Goal: Task Accomplishment & Management: Use online tool/utility

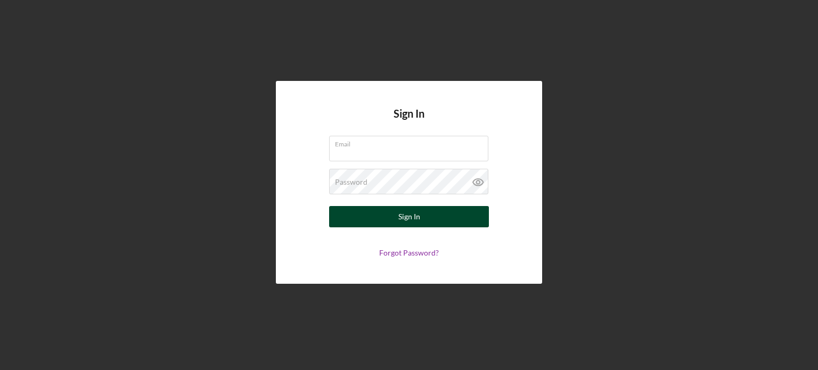
type input "[PERSON_NAME][EMAIL_ADDRESS][DOMAIN_NAME]"
click at [379, 210] on button "Sign In" at bounding box center [409, 216] width 160 height 21
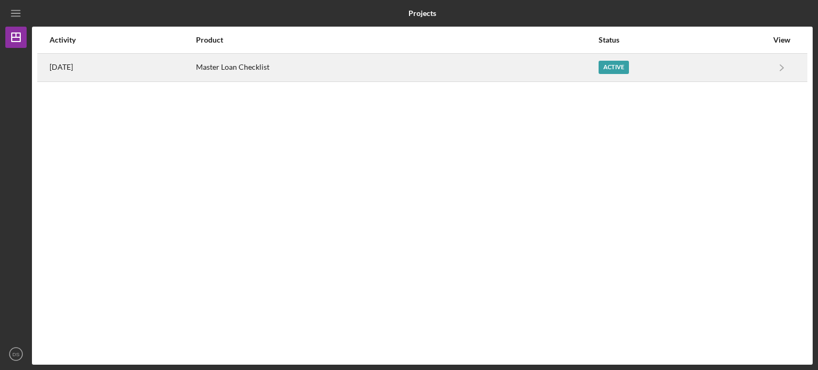
click at [629, 66] on div "Active" at bounding box center [614, 67] width 30 height 13
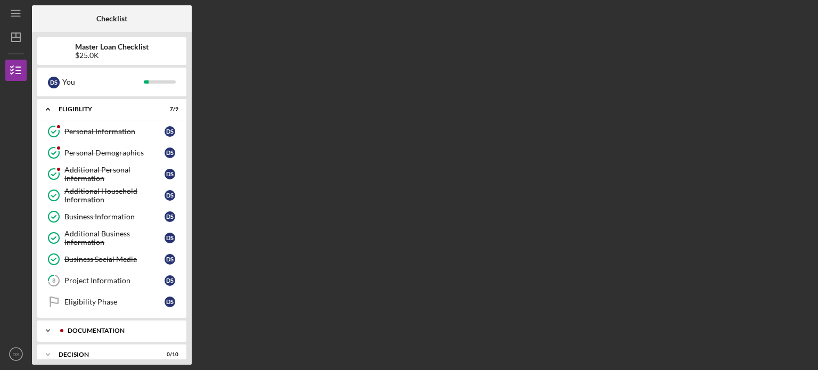
click at [101, 328] on div "Documentation" at bounding box center [120, 331] width 105 height 6
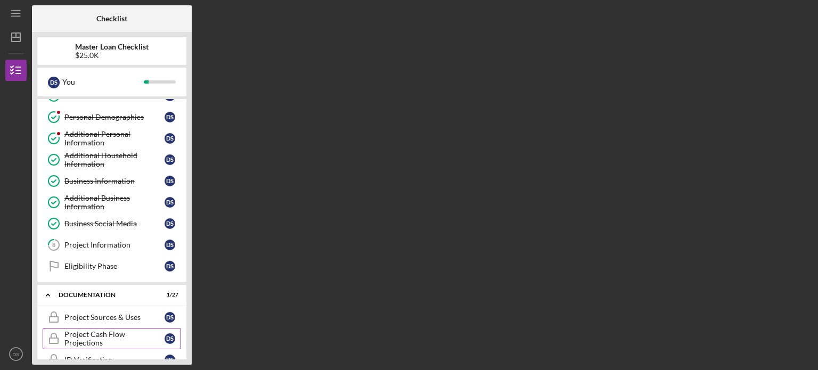
scroll to position [53, 0]
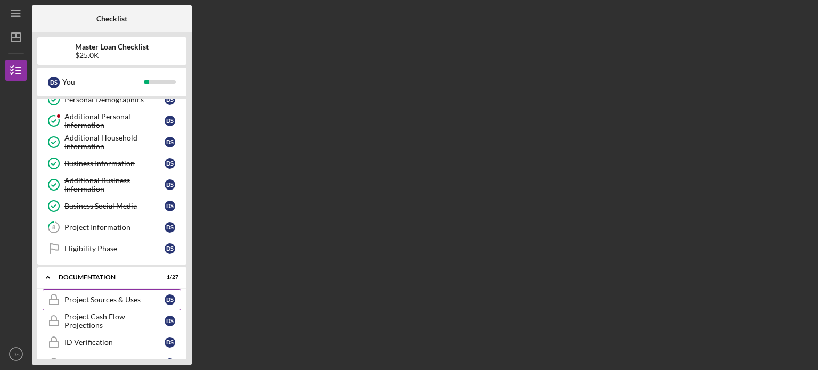
click at [130, 300] on div "Project Sources & Uses" at bounding box center [114, 300] width 100 height 9
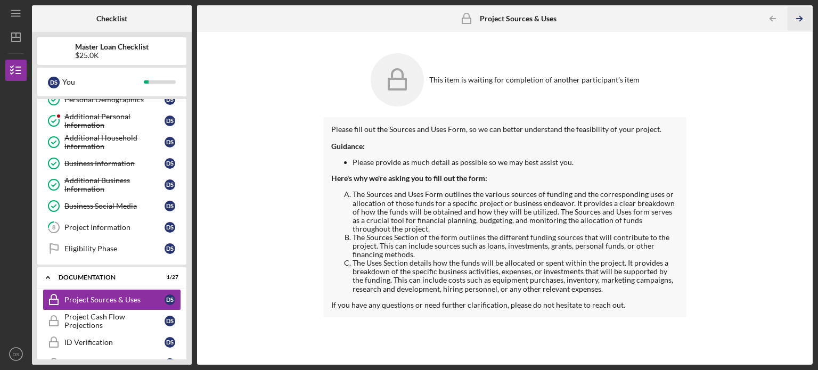
click at [802, 15] on icon "Icon/Table Pagination Arrow" at bounding box center [799, 19] width 24 height 24
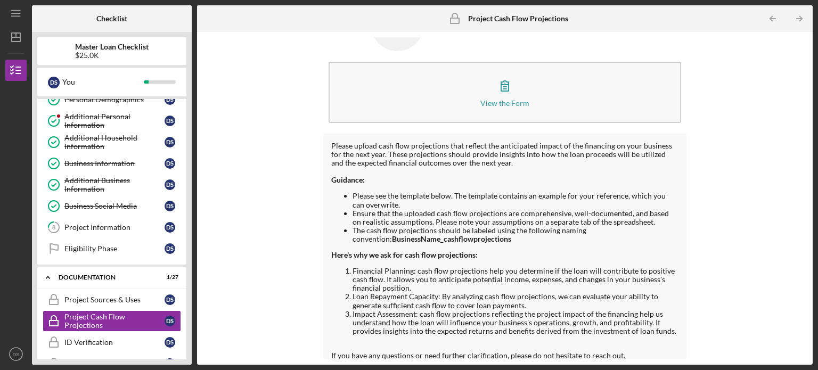
scroll to position [64, 0]
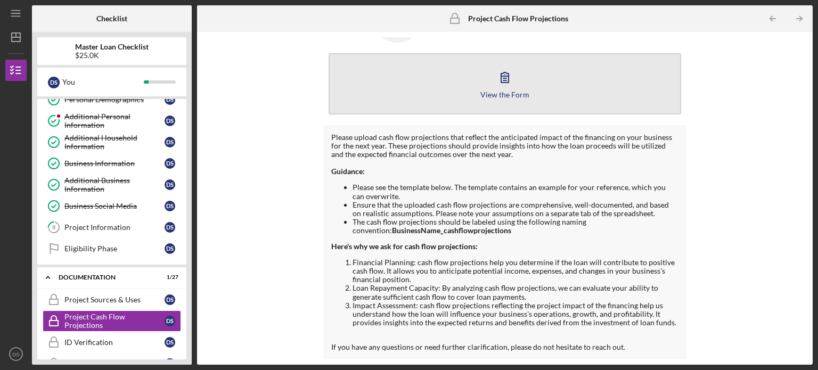
click at [510, 80] on icon "button" at bounding box center [505, 77] width 27 height 27
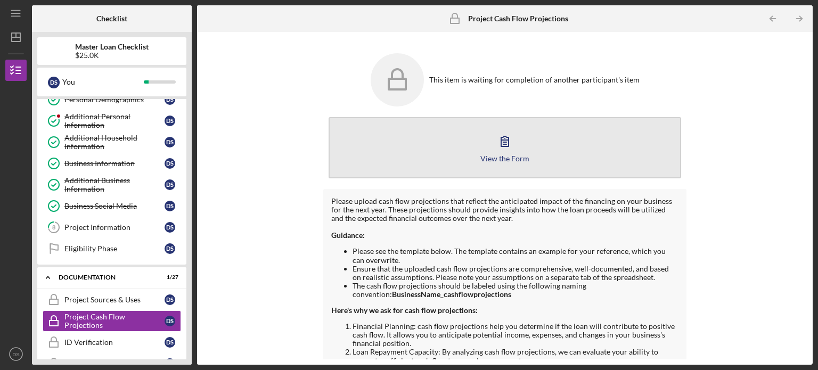
click at [499, 154] on div "View the Form" at bounding box center [504, 158] width 49 height 8
click at [500, 136] on icon "button" at bounding box center [505, 141] width 27 height 27
click at [512, 159] on div "View the Form" at bounding box center [504, 158] width 49 height 8
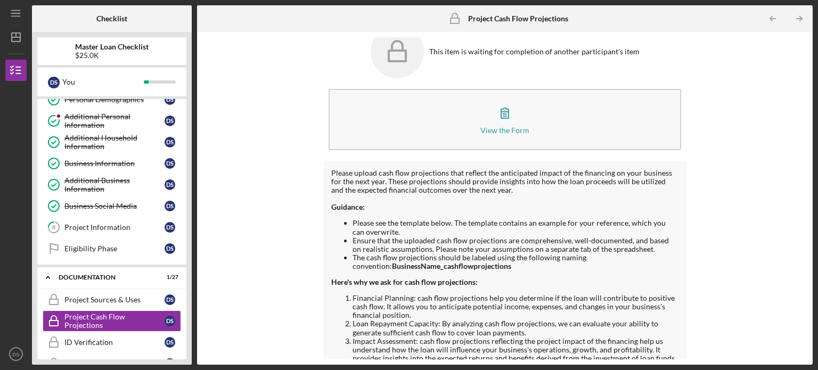
scroll to position [11, 0]
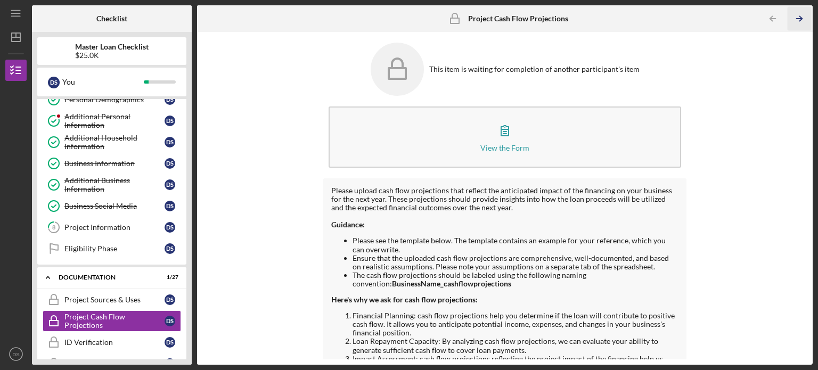
click at [796, 18] on icon "Icon/Table Pagination Arrow" at bounding box center [799, 19] width 24 height 24
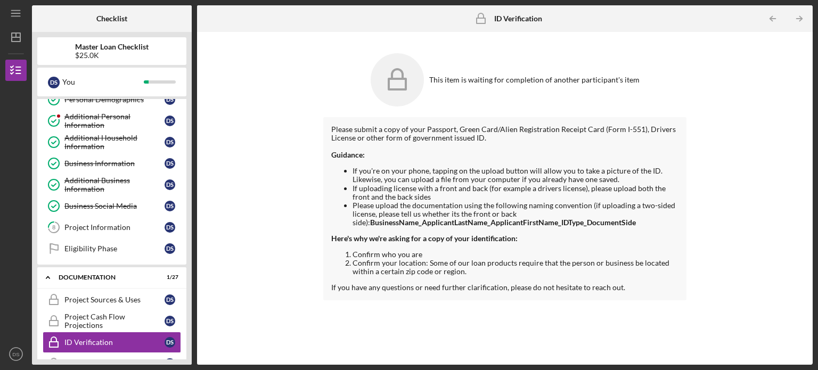
scroll to position [107, 0]
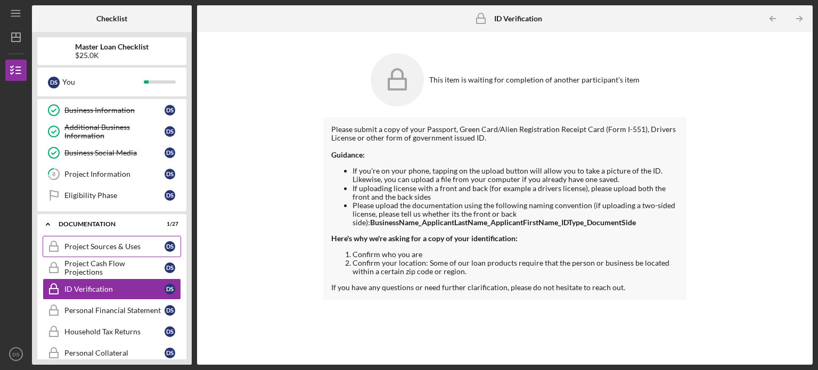
click at [132, 242] on div "Project Sources & Uses" at bounding box center [114, 246] width 100 height 9
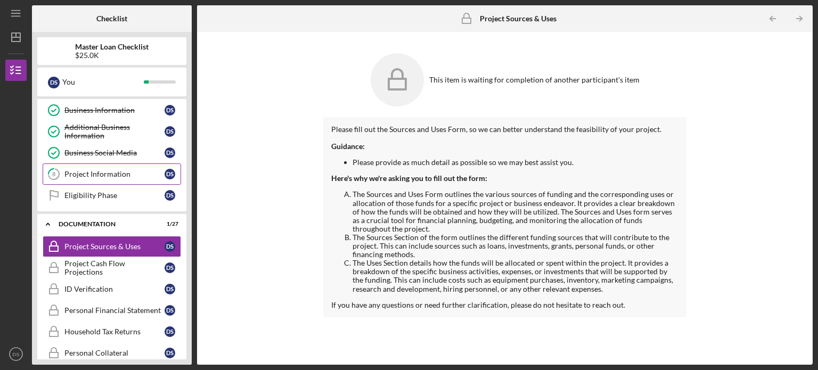
click at [114, 170] on div "Project Information" at bounding box center [114, 174] width 100 height 9
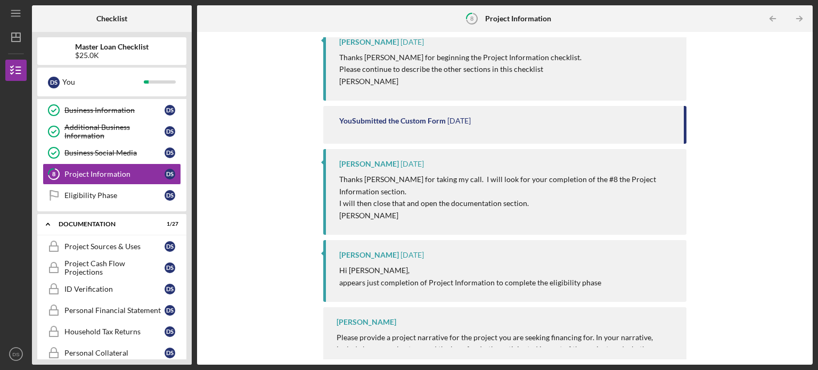
scroll to position [136, 0]
click at [126, 246] on div "Project Sources & Uses" at bounding box center [114, 246] width 100 height 9
